Goal: Information Seeking & Learning: Learn about a topic

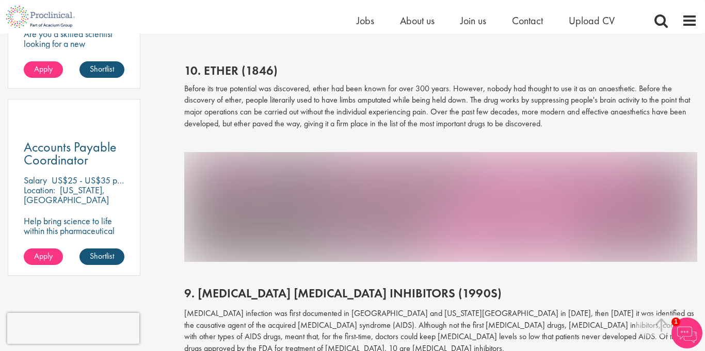
scroll to position [727, 0]
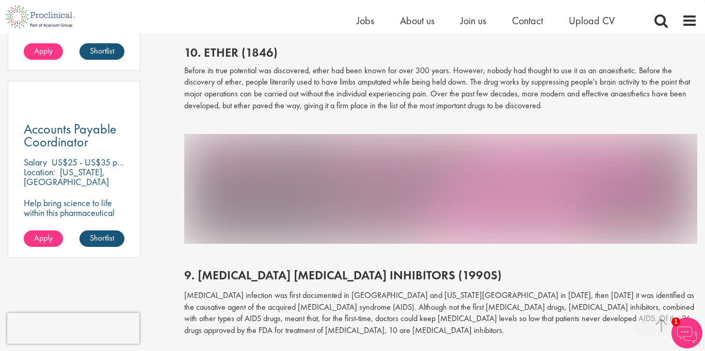
click at [422, 129] on p at bounding box center [441, 123] width 514 height 12
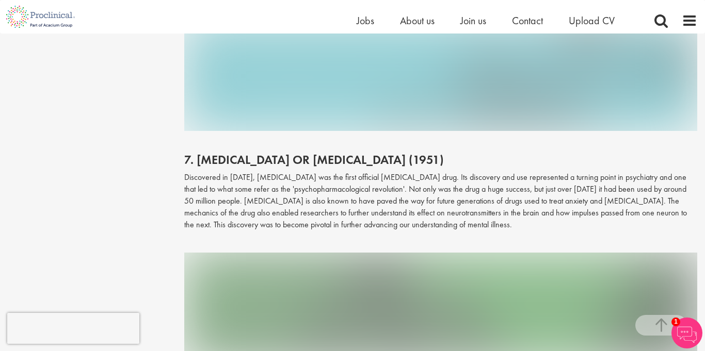
scroll to position [1311, 0]
